Goal: Contribute content: Add original content to the website for others to see

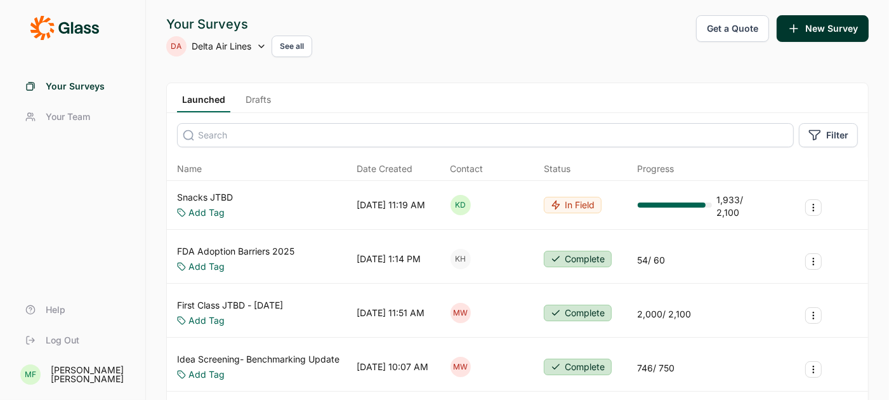
click at [188, 195] on link "Snacks JTBD" at bounding box center [205, 197] width 56 height 13
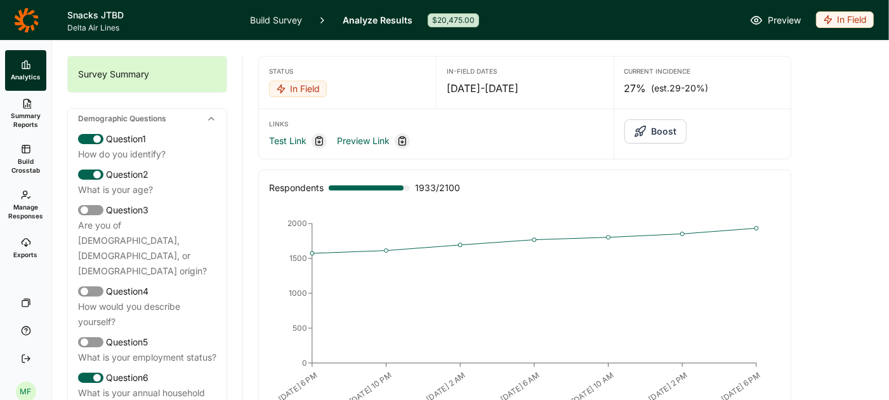
click at [30, 157] on span "Build Crosstab" at bounding box center [25, 166] width 31 height 18
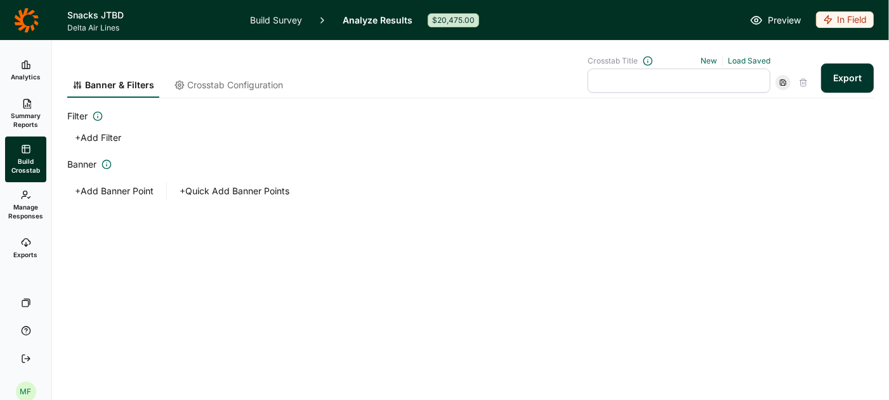
click at [262, 84] on span "Crosstab Configuration" at bounding box center [235, 85] width 96 height 13
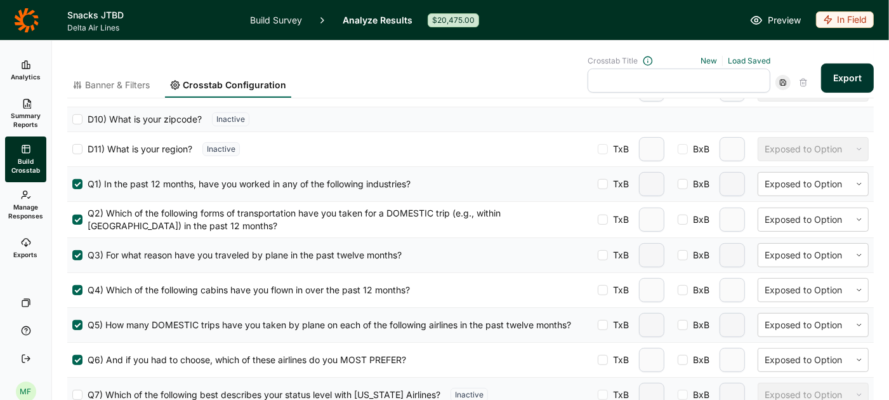
scroll to position [377, 0]
click at [277, 24] on link "Build Survey" at bounding box center [276, 20] width 52 height 40
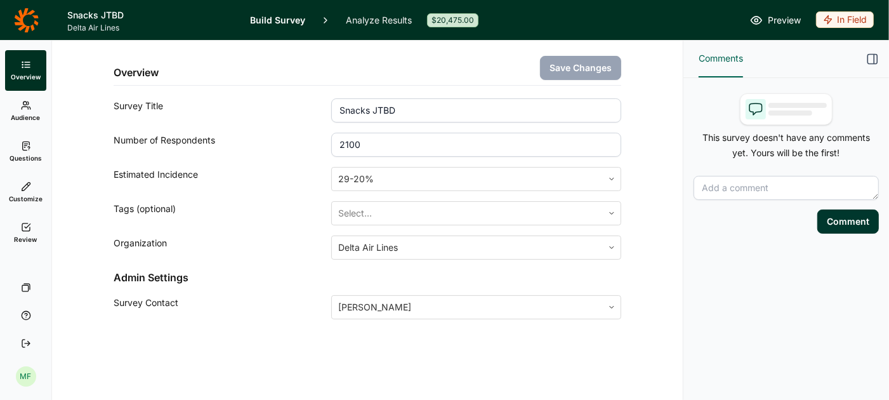
click at [19, 155] on span "Questions" at bounding box center [26, 157] width 32 height 9
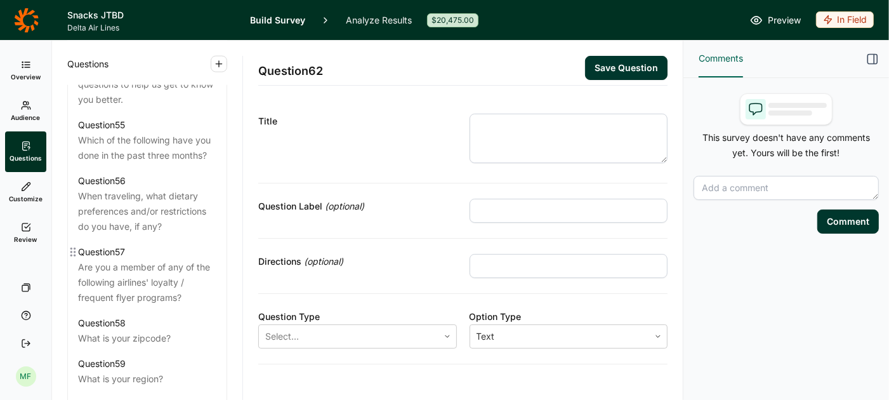
scroll to position [5161, 0]
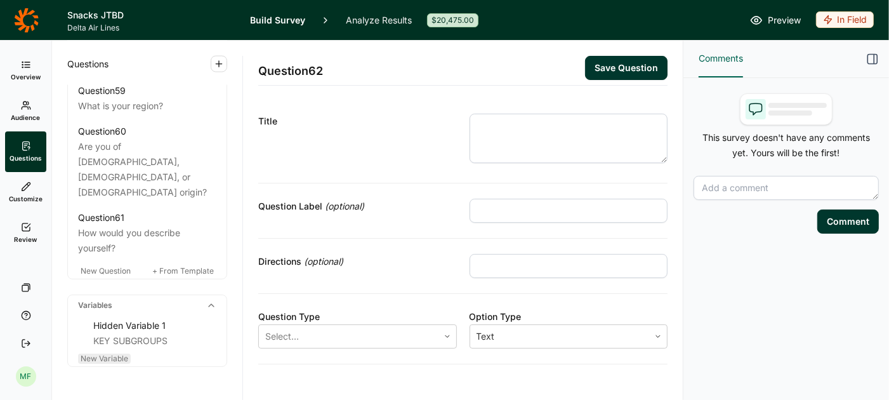
click at [107, 353] on span "New Variable" at bounding box center [105, 358] width 48 height 10
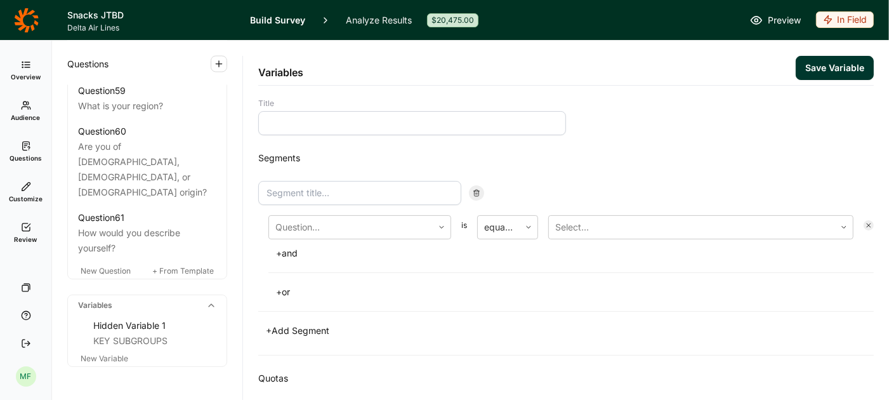
click at [325, 124] on input at bounding box center [412, 123] width 308 height 24
type input "Net box purchases (Q22)"
click at [306, 191] on input at bounding box center [359, 193] width 203 height 24
type input "Purchased box p12m"
click at [316, 228] on div at bounding box center [350, 227] width 151 height 18
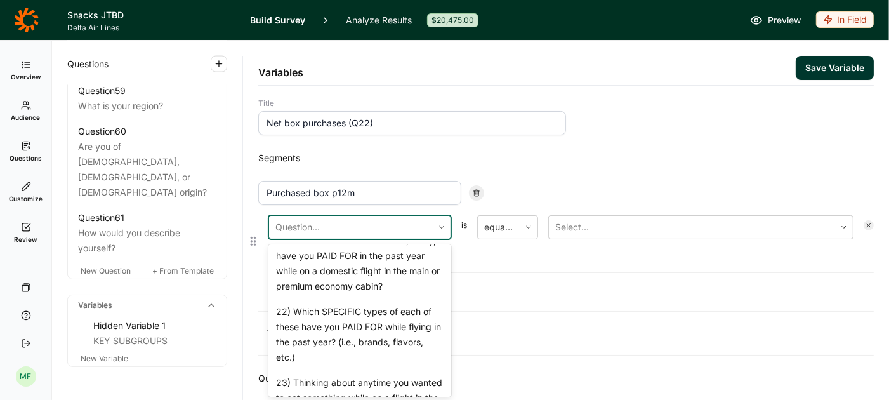
scroll to position [1713, 0]
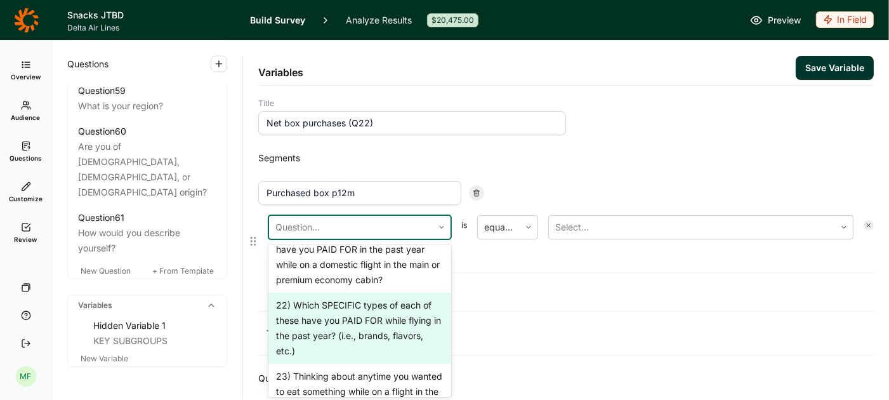
click at [318, 301] on div "22) Which SPECIFIC types of each of these have you PAID FOR while flying in the…" at bounding box center [359, 327] width 183 height 71
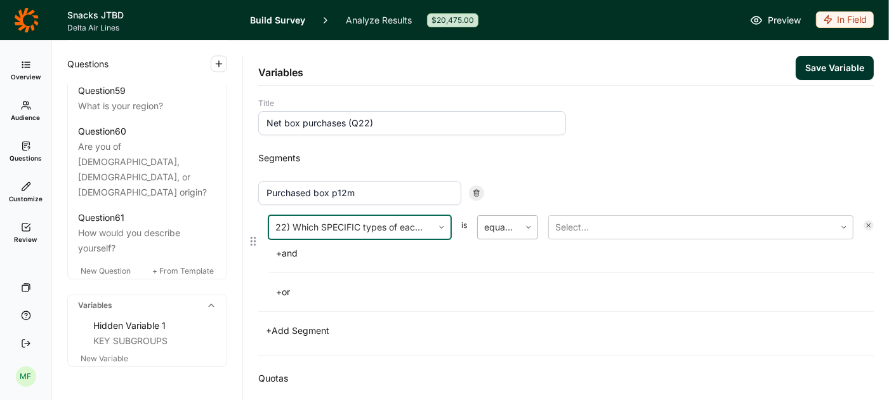
click at [525, 226] on icon at bounding box center [529, 227] width 8 height 8
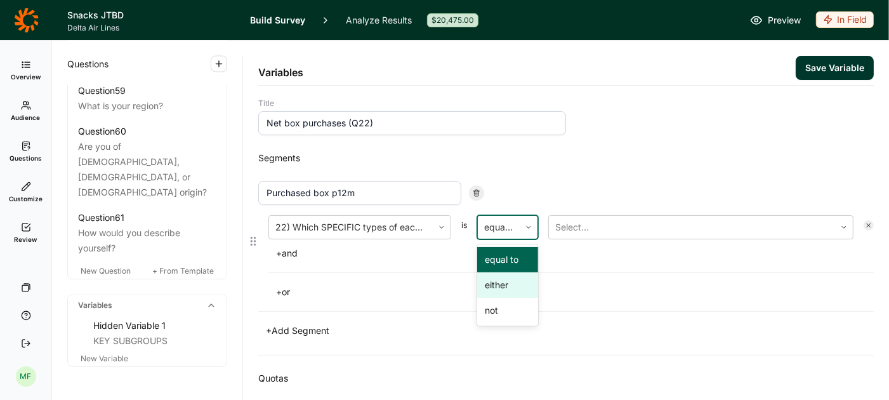
click at [505, 282] on div "either" at bounding box center [507, 284] width 61 height 25
click at [580, 226] on div at bounding box center [691, 227] width 273 height 18
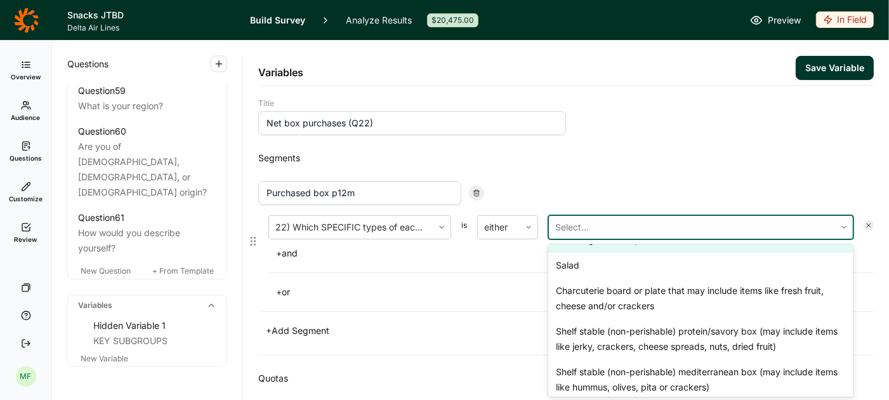
scroll to position [477, 0]
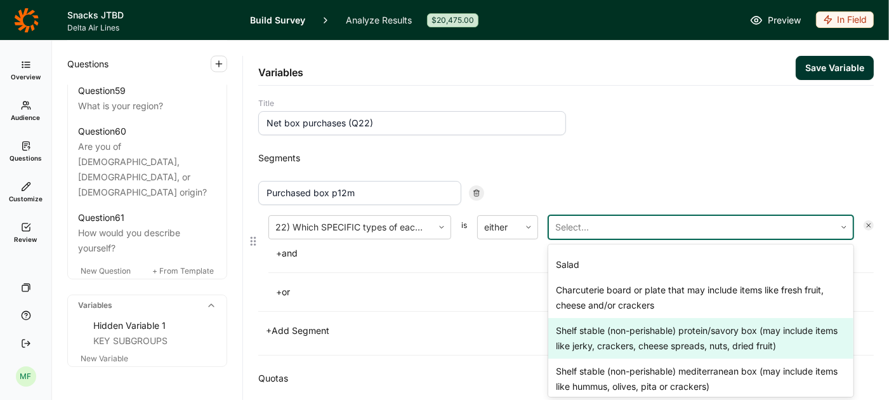
click at [574, 328] on div "Shelf stable (non-perishable) protein/savory box (may include items like jerky,…" at bounding box center [700, 338] width 305 height 41
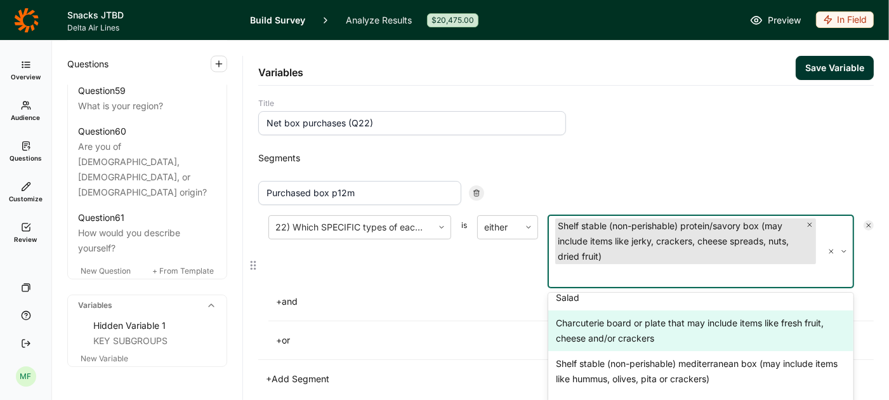
scroll to position [492, 0]
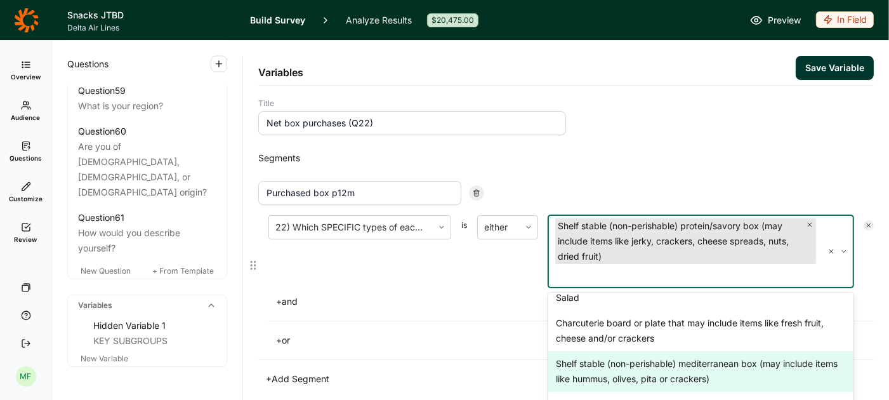
click at [601, 362] on div "Shelf stable (non-perishable) mediterranean box (may include items like hummus,…" at bounding box center [700, 371] width 305 height 41
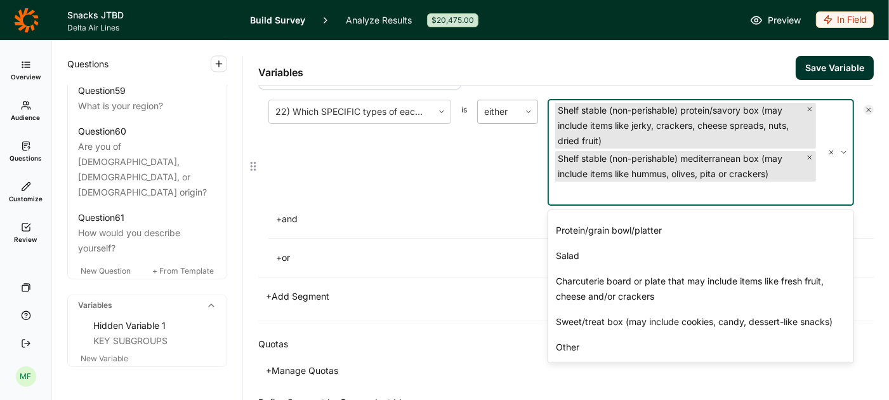
scroll to position [121, 0]
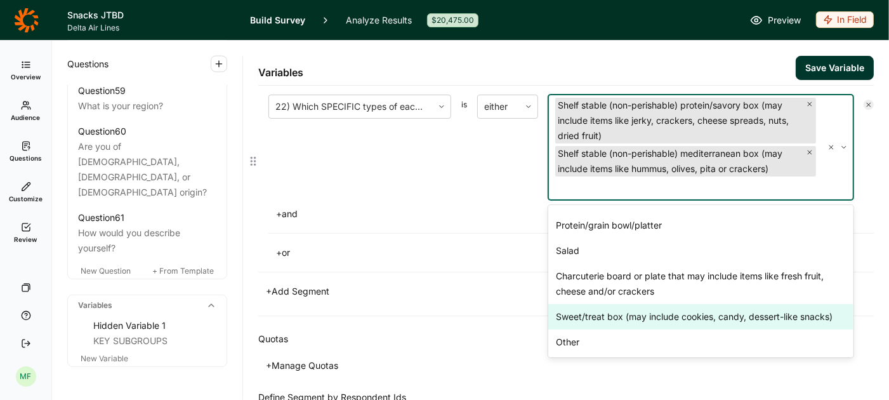
click at [627, 311] on div "Sweet/treat box (may include cookies, candy, dessert-like snacks)" at bounding box center [700, 316] width 305 height 25
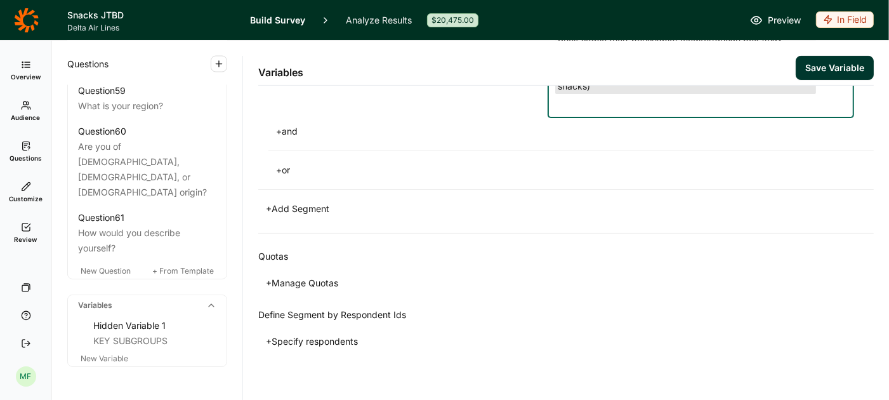
scroll to position [244, 0]
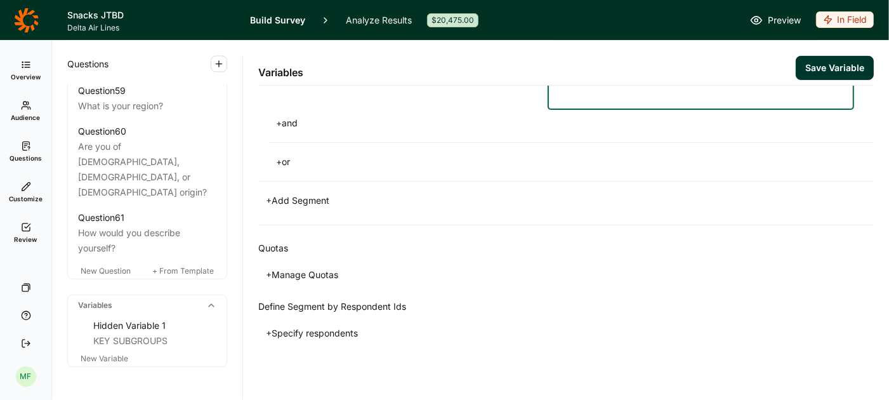
click at [810, 63] on button "Save Variable" at bounding box center [834, 68] width 78 height 24
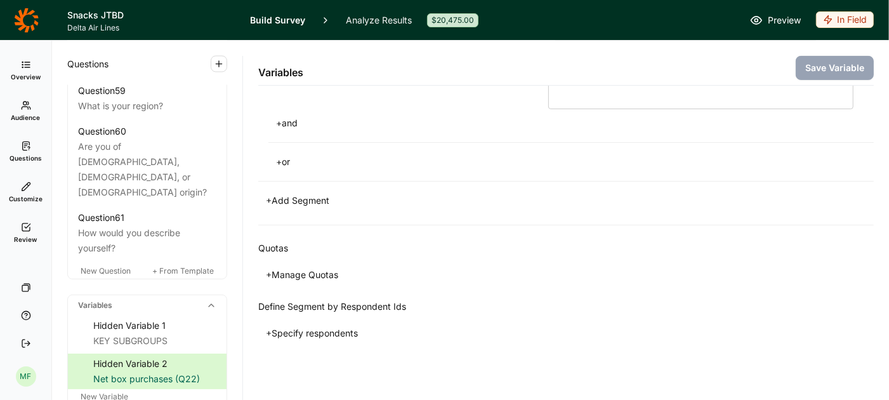
click at [372, 20] on link "Analyze Results" at bounding box center [379, 20] width 66 height 40
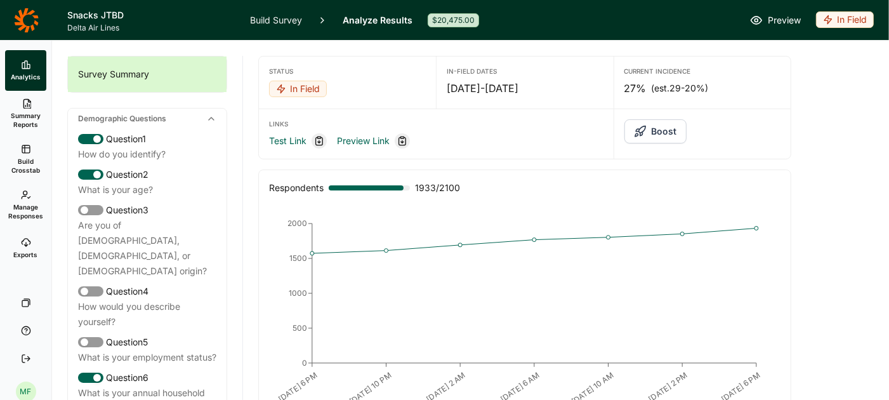
click at [25, 117] on span "Summary Reports" at bounding box center [25, 120] width 31 height 18
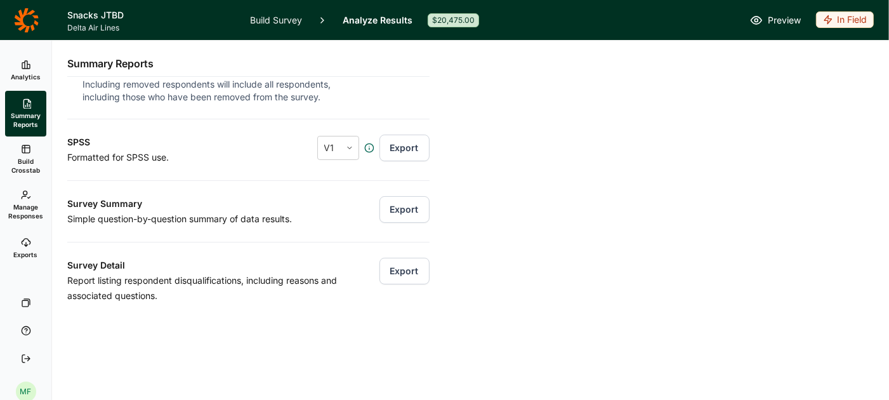
scroll to position [175, 0]
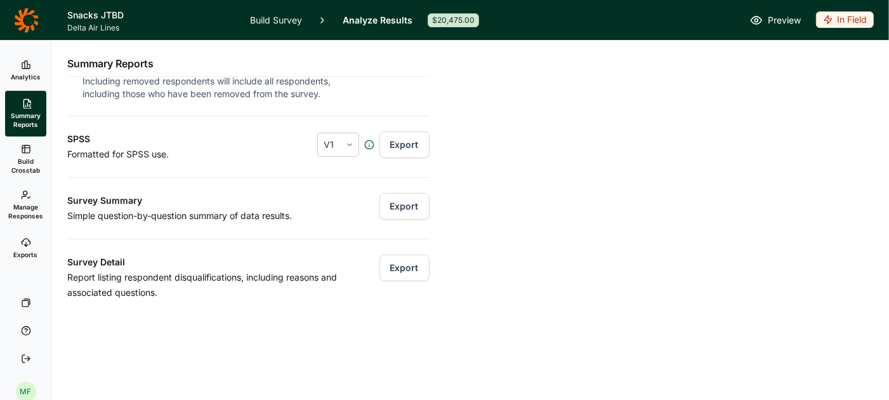
click at [27, 75] on span "Analytics" at bounding box center [26, 76] width 30 height 9
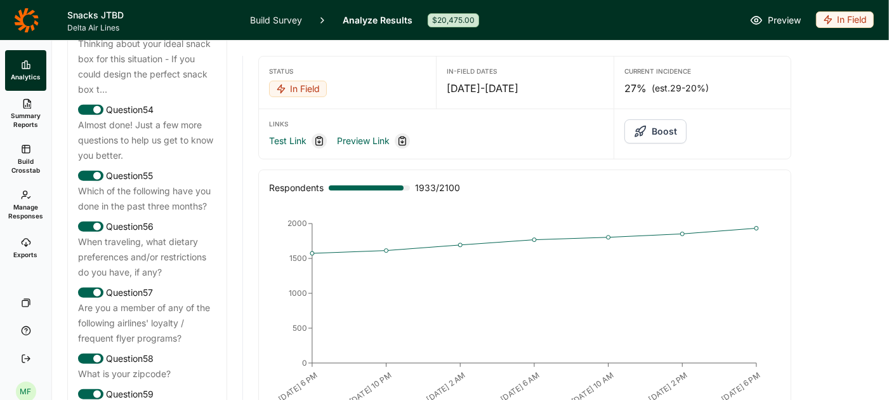
scroll to position [4748, 0]
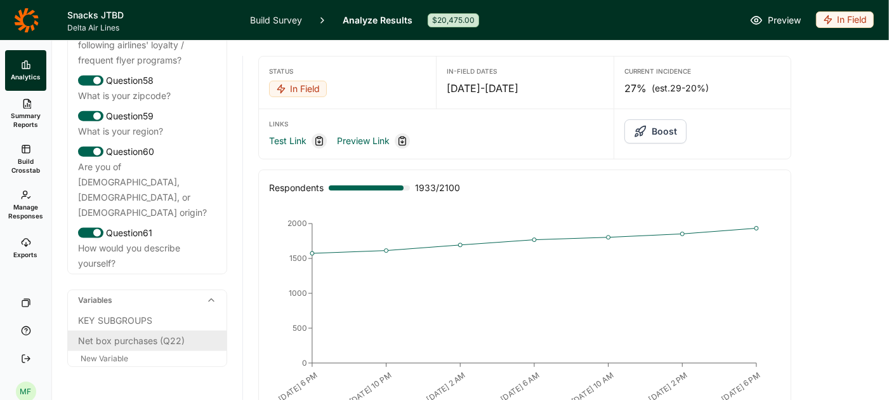
click at [148, 333] on div "Net box purchases (Q22)" at bounding box center [147, 340] width 138 height 15
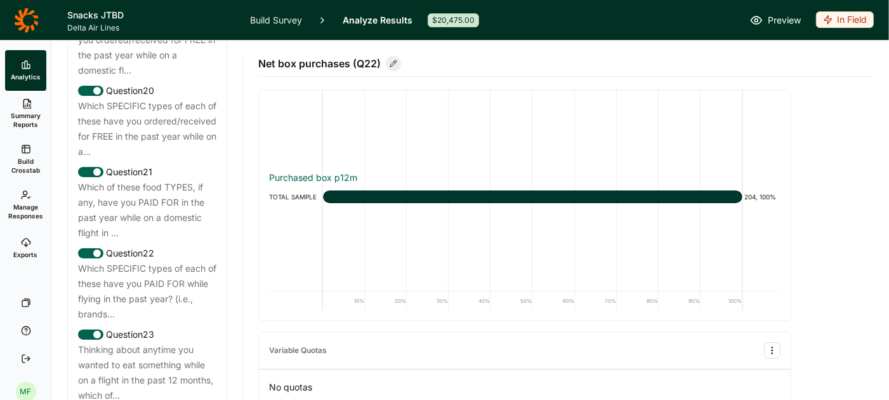
scroll to position [1899, 0]
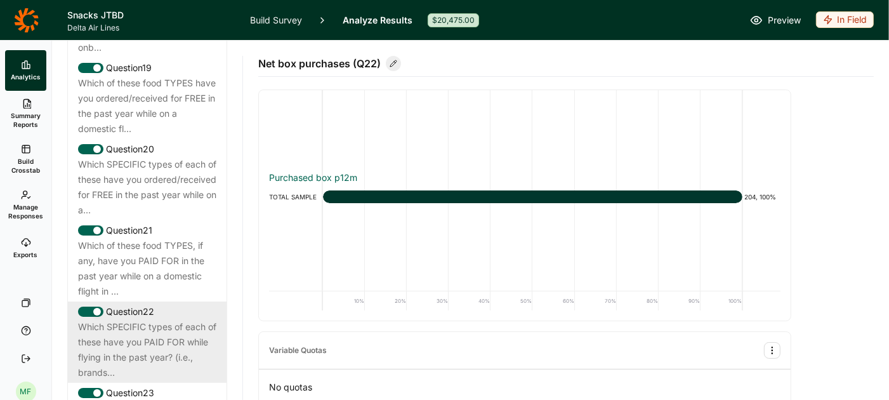
click at [125, 320] on div "Which SPECIFIC types of each of these have you PAID FOR while flying in the pas…" at bounding box center [147, 349] width 138 height 61
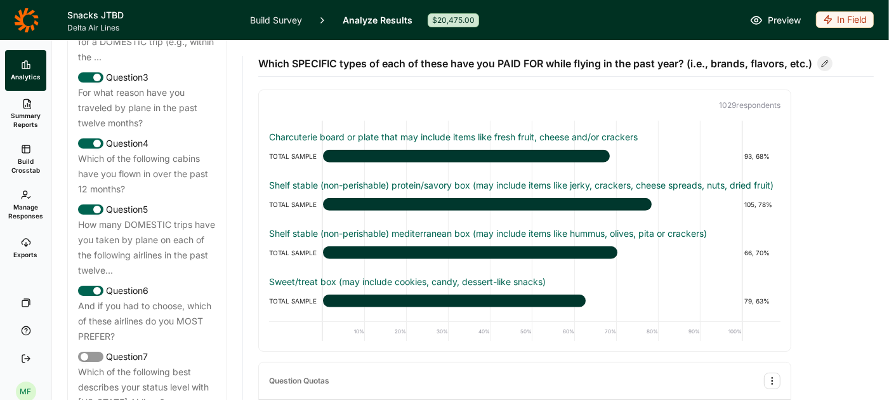
scroll to position [0, 0]
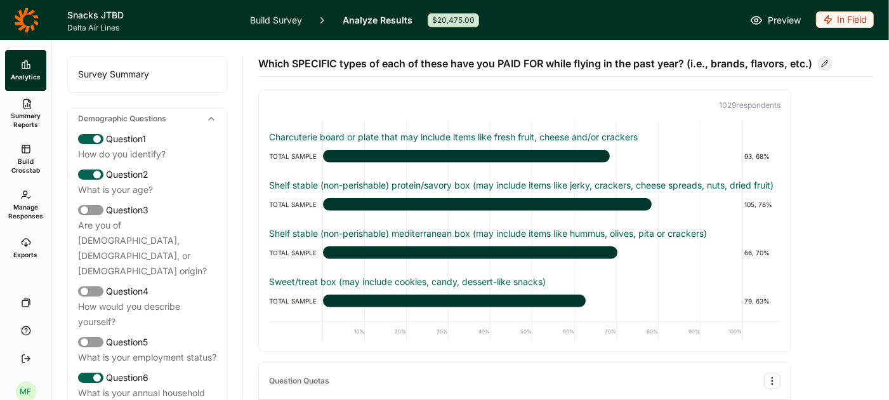
click at [22, 70] on link "Analytics" at bounding box center [25, 70] width 41 height 41
click at [134, 74] on div "Survey Summary" at bounding box center [147, 74] width 159 height 36
